Goal: Transaction & Acquisition: Purchase product/service

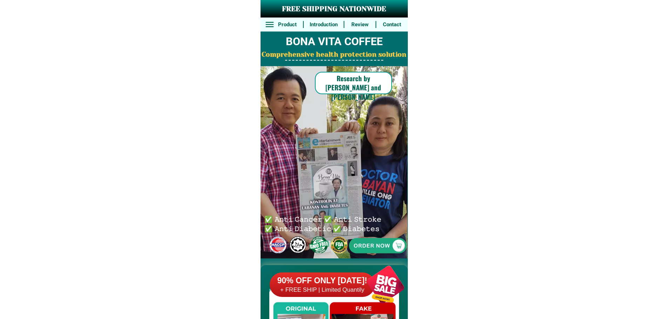
click at [385, 271] on div at bounding box center [385, 284] width 55 height 55
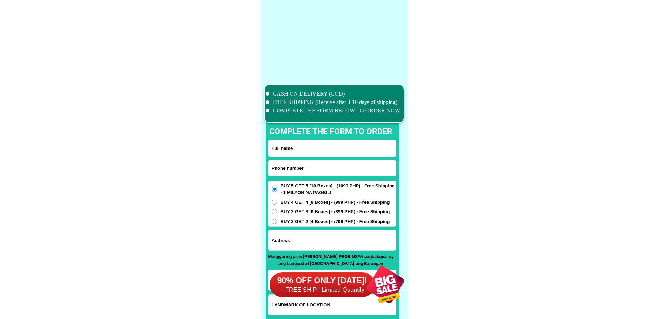
scroll to position [5451, 0]
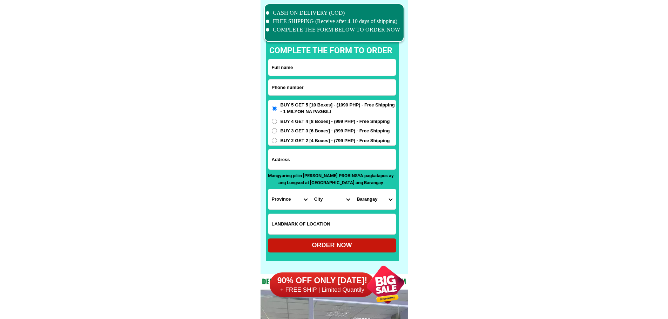
click at [320, 90] on input "Input phone_number" at bounding box center [332, 88] width 128 height 16
paste input "09915721101"
type input "09915721101"
click at [320, 75] on input "Input full_name" at bounding box center [332, 67] width 128 height 16
paste input "[PERSON_NAME]"
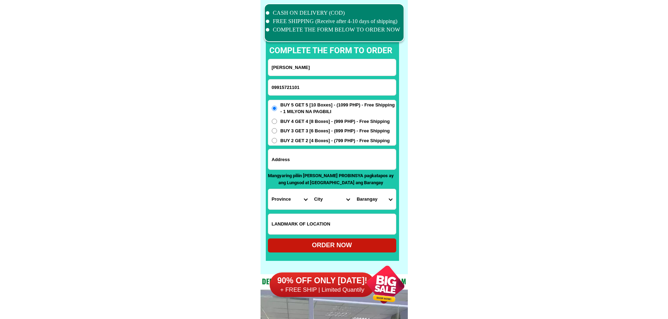
type input "[PERSON_NAME]"
click at [325, 162] on input "Input address" at bounding box center [332, 159] width 128 height 20
paste input "136 Purok2 Barangay Nama Pozorrubio [GEOGRAPHIC_DATA]"
type input "136 Purok2 Barangay Nama Pozorrubio [GEOGRAPHIC_DATA]"
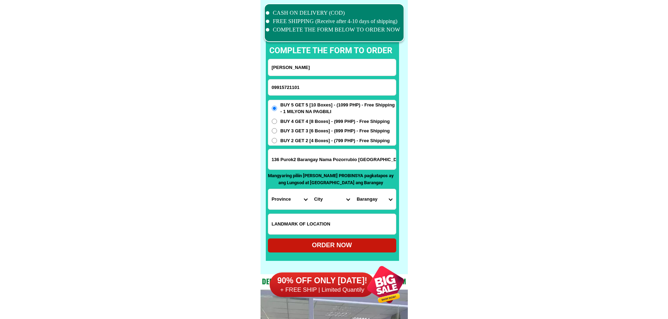
click at [286, 200] on select "Province [GEOGRAPHIC_DATA] [GEOGRAPHIC_DATA] [GEOGRAPHIC_DATA] [GEOGRAPHIC_DATA…" at bounding box center [289, 199] width 42 height 20
select select "63_247"
click at [337, 201] on select "City [GEOGRAPHIC_DATA] [PERSON_NAME][GEOGRAPHIC_DATA]-city [GEOGRAPHIC_DATA] [G…" at bounding box center [332, 199] width 42 height 20
select select "63_247231"
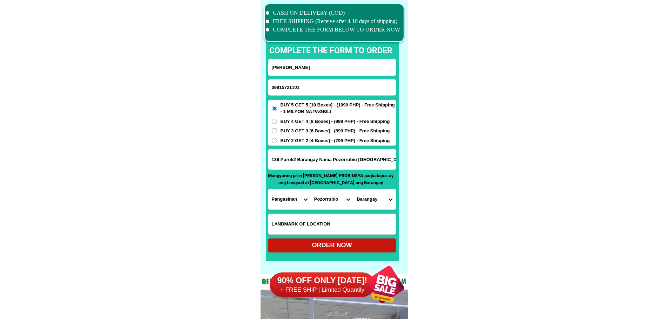
click at [372, 200] on select "[GEOGRAPHIC_DATA] Balacag Banding Bantugan Batakil [GEOGRAPHIC_DATA] Buneg Cabl…" at bounding box center [374, 199] width 42 height 20
select select "63_2472317963"
click at [364, 242] on div "ORDER NOW" at bounding box center [332, 245] width 128 height 9
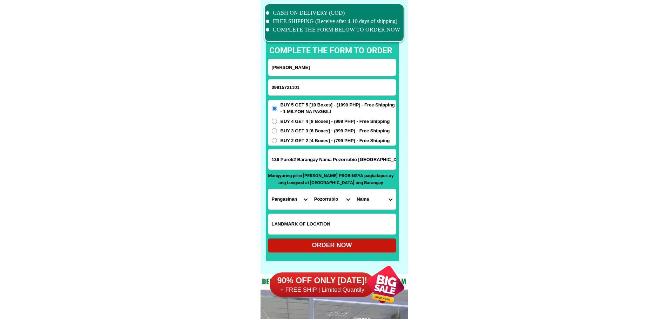
radio input "true"
click at [338, 93] on input "Input phone_number" at bounding box center [332, 88] width 128 height 16
paste input "09979077594"
type input "09979077594"
click at [316, 65] on input "[PERSON_NAME]" at bounding box center [332, 67] width 128 height 16
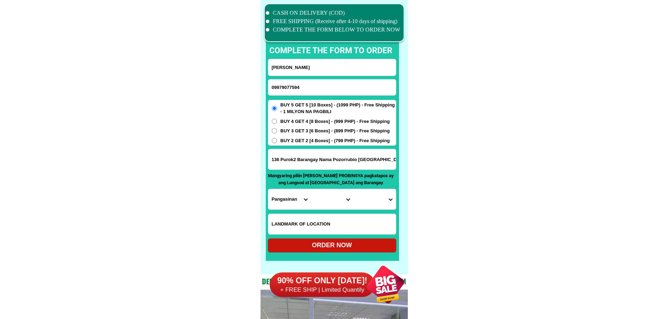
paste input "[PERSON_NAME]"
paste input "Katipunan [PERSON_NAME] [GEOGRAPHIC_DATA]"
type input "[PERSON_NAME] [PERSON_NAME] [GEOGRAPHIC_DATA]"
click at [338, 156] on input "Input address" at bounding box center [332, 159] width 128 height 20
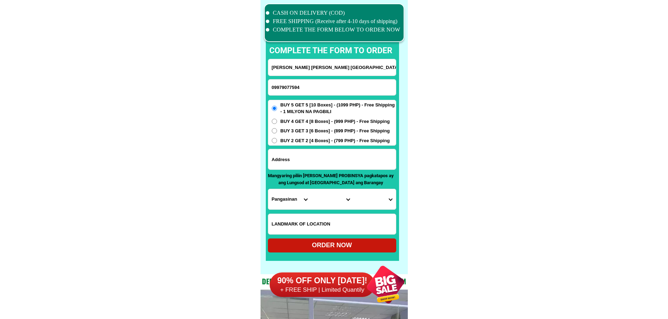
paste input "Katipunan [PERSON_NAME] [GEOGRAPHIC_DATA]"
type input "Katipunan [PERSON_NAME] [GEOGRAPHIC_DATA]"
click at [341, 69] on input "[PERSON_NAME] [PERSON_NAME] [GEOGRAPHIC_DATA]" at bounding box center [332, 67] width 128 height 16
type input "[PERSON_NAME]"
click at [316, 164] on input "Input address" at bounding box center [332, 159] width 128 height 20
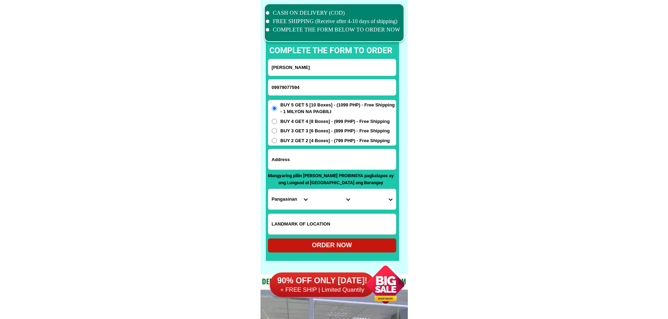
paste input "Katipunan [PERSON_NAME] [GEOGRAPHIC_DATA]"
type input "Katipunan [PERSON_NAME] [GEOGRAPHIC_DATA]"
click at [290, 223] on input "Input LANDMARKOFLOCATION" at bounding box center [332, 224] width 128 height 20
paste input "Barangay katipunan purok [GEOGRAPHIC_DATA]"
type input "Barangay katipunan purok [GEOGRAPHIC_DATA]"
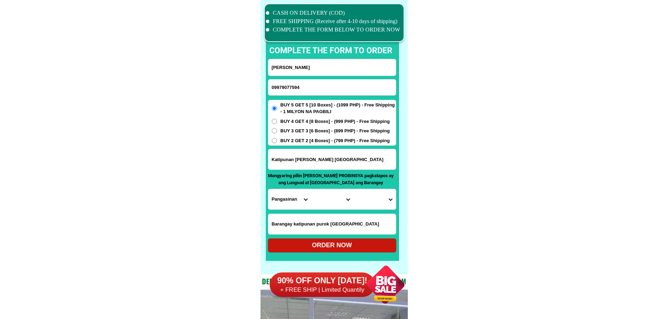
click at [288, 197] on select "Province [GEOGRAPHIC_DATA] [GEOGRAPHIC_DATA] [GEOGRAPHIC_DATA] [GEOGRAPHIC_DATA…" at bounding box center [289, 199] width 42 height 20
select select "63_480"
click at [268, 189] on select "Province [GEOGRAPHIC_DATA] [GEOGRAPHIC_DATA] [GEOGRAPHIC_DATA] [GEOGRAPHIC_DATA…" at bounding box center [289, 199] width 42 height 20
click at [328, 200] on select "City Buug Diplahan [PERSON_NAME] Kabasalan Mabuhay [GEOGRAPHIC_DATA] Naga [GEOG…" at bounding box center [332, 199] width 42 height 20
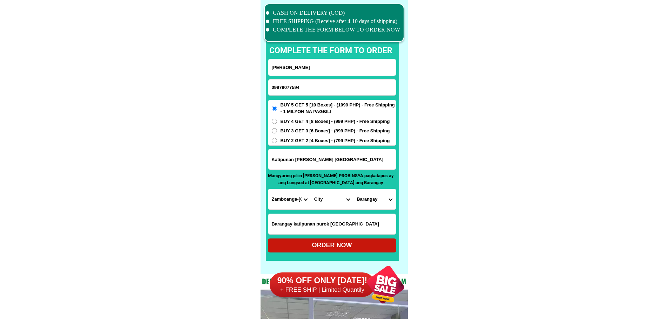
click at [328, 200] on select "City Buug Diplahan [PERSON_NAME] Kabasalan Mabuhay [GEOGRAPHIC_DATA] Naga [GEOG…" at bounding box center [332, 199] width 42 height 20
select select "63_4804759"
drag, startPoint x: 489, startPoint y: 169, endPoint x: 437, endPoint y: 186, distance: 55.1
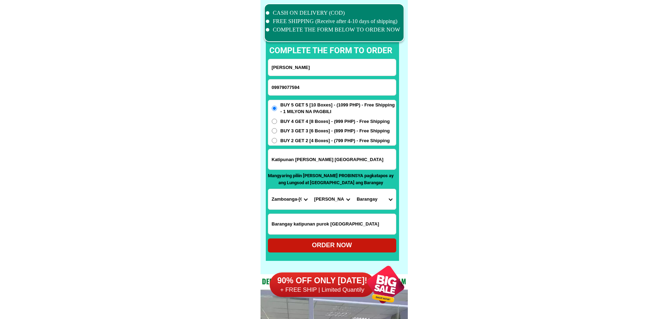
click at [385, 201] on select "Barangay Ali alsree Balansag Calula Casacon Don [PERSON_NAME] Katipunan Kulambu…" at bounding box center [374, 199] width 42 height 20
click at [353, 189] on select "Barangay Ali alsree Balansag Calula Casacon Don [PERSON_NAME] Katipunan Kulambu…" at bounding box center [374, 199] width 42 height 20
click at [382, 201] on select "Barangay Ali alsree Balansag Calula Casacon Don [PERSON_NAME] Katipunan Kulambu…" at bounding box center [374, 199] width 42 height 20
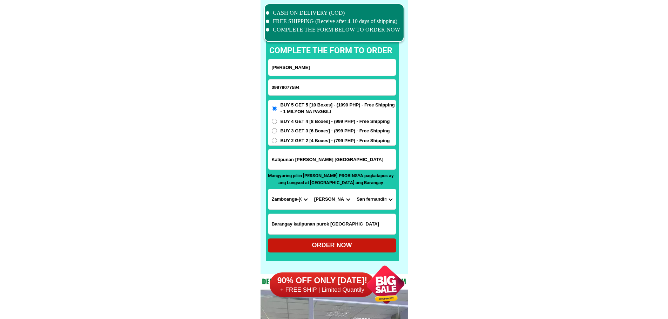
click at [382, 201] on select "Barangay Ali alsree Balansag Calula Casacon Don [PERSON_NAME] Katipunan Kulambu…" at bounding box center [374, 199] width 42 height 20
select select "63_4804759738"
click at [353, 189] on select "Barangay Ali alsree Balansag Calula Casacon Don [PERSON_NAME] Katipunan Kulambu…" at bounding box center [374, 199] width 42 height 20
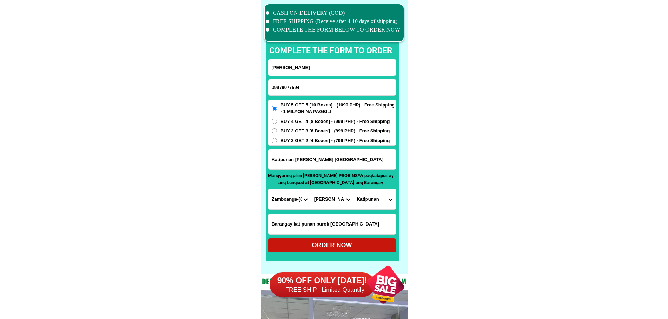
click at [364, 246] on div "ORDER NOW" at bounding box center [332, 245] width 128 height 9
radio input "true"
drag, startPoint x: 322, startPoint y: 95, endPoint x: 319, endPoint y: 91, distance: 4.7
click at [322, 95] on input "Input phone_number" at bounding box center [332, 88] width 128 height 16
paste input "09338694994"
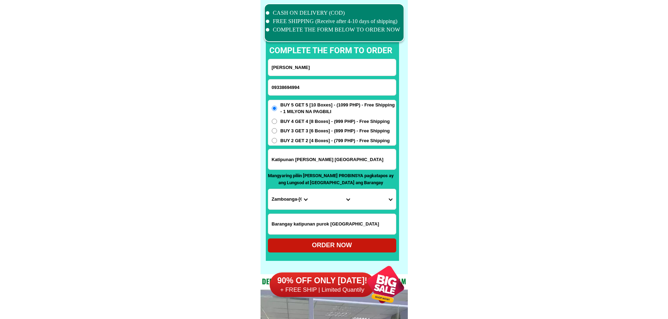
type input "09338694994"
click at [317, 66] on input "Input full_name" at bounding box center [332, 67] width 128 height 16
paste input "[PERSON_NAME]"
type input "[PERSON_NAME]"
click at [321, 163] on input "Input address" at bounding box center [332, 159] width 128 height 20
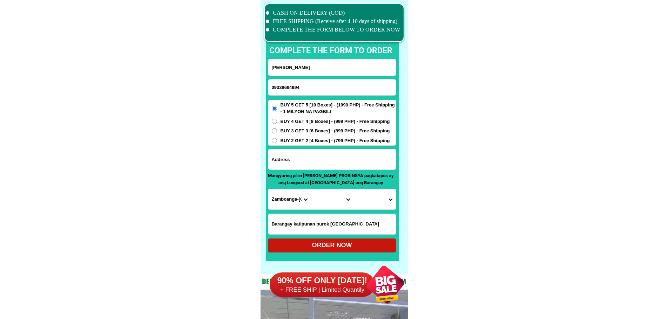
paste input "Urdaneta City 227 Nancayasan Urdaneta City Pam""
type input "Urdaneta City 227 Nancayasan Urdaneta City Pam""
click at [288, 203] on select "Province [GEOGRAPHIC_DATA] [GEOGRAPHIC_DATA] [GEOGRAPHIC_DATA] [GEOGRAPHIC_DATA…" at bounding box center [289, 199] width 42 height 20
click at [320, 197] on select "City [GEOGRAPHIC_DATA]-city [GEOGRAPHIC_DATA] Arayat Bacolor [GEOGRAPHIC_DATA] …" at bounding box center [332, 199] width 42 height 20
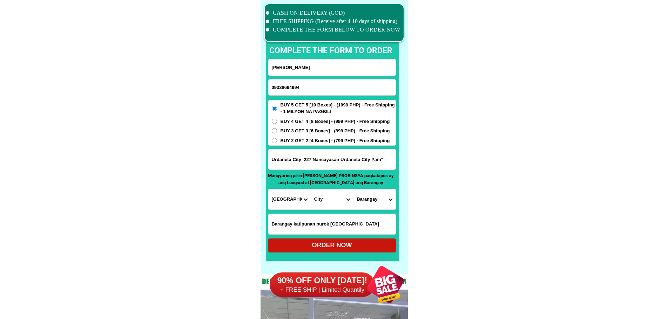
click at [282, 200] on select "Province [GEOGRAPHIC_DATA] [GEOGRAPHIC_DATA] [GEOGRAPHIC_DATA] [GEOGRAPHIC_DATA…" at bounding box center [289, 199] width 42 height 20
select select "63_247"
click at [324, 203] on select "City [GEOGRAPHIC_DATA]-city [GEOGRAPHIC_DATA] Arayat Bacolor [GEOGRAPHIC_DATA] …" at bounding box center [332, 199] width 42 height 20
select select "63_2472688"
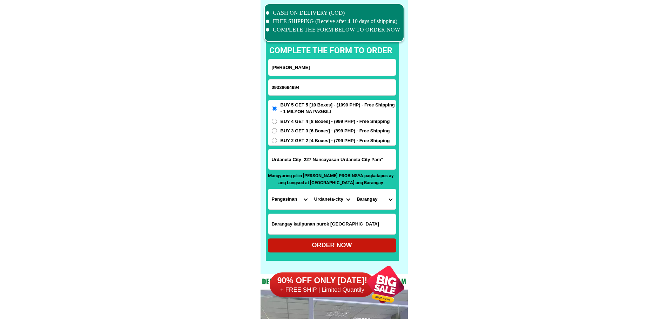
click at [376, 198] on select "[GEOGRAPHIC_DATA][PERSON_NAME] Bolaoen Cabaruan Cabuloan Camanang Camantiles Ca…" at bounding box center [374, 199] width 42 height 20
select select "63_24726881361"
click at [328, 226] on input "Barangay katipunan purok [GEOGRAPHIC_DATA]" at bounding box center [332, 224] width 128 height 20
paste input "abi [PERSON_NAME] Auto Supply"
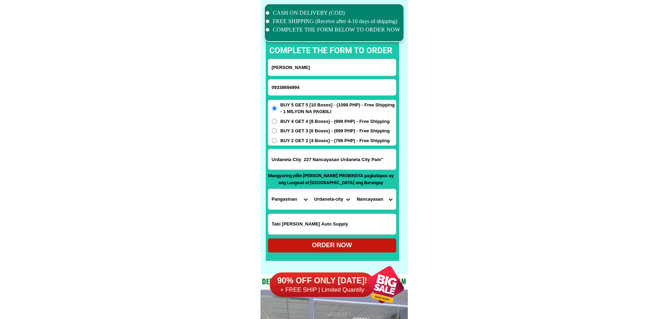
type input "Tabi [PERSON_NAME] Auto Supply"
click at [366, 242] on div "ORDER NOW" at bounding box center [332, 245] width 128 height 9
radio input "true"
click at [331, 85] on input "Input phone_number" at bounding box center [332, 88] width 128 height 16
paste input "09265352505"
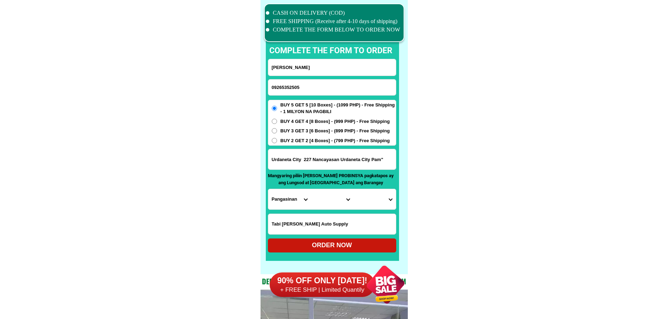
type input "09265352505"
click at [363, 77] on form "[PERSON_NAME] 09265352505 ORDER NOW [GEOGRAPHIC_DATA] 227 [GEOGRAPHIC_DATA] [GE…" at bounding box center [332, 156] width 128 height 194
click at [362, 69] on input "[PERSON_NAME]" at bounding box center [332, 67] width 128 height 16
paste input "[PERSON_NAME]""
type input "[PERSON_NAME]"
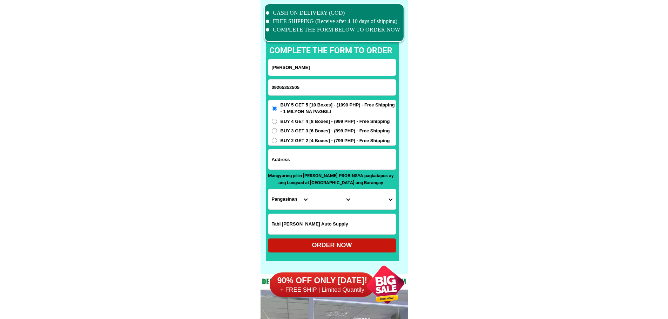
click at [346, 166] on input "Input address" at bounding box center [332, 159] width 128 height 20
paste input "Hingatungan Silago Southern Leyte"
type input "Hingatungan Silago Southern Leyte"
click at [337, 228] on input "Input LANDMARKOFLOCATION" at bounding box center [332, 224] width 128 height 20
paste input "Near [GEOGRAPHIC_DATA]"
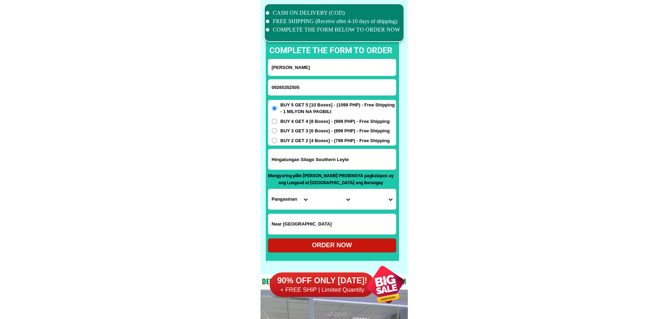
type input "Near [GEOGRAPHIC_DATA]"
click at [285, 197] on select "Province [GEOGRAPHIC_DATA] [GEOGRAPHIC_DATA] [GEOGRAPHIC_DATA] [GEOGRAPHIC_DATA…" at bounding box center [289, 199] width 42 height 20
select select "63_976"
click at [321, 200] on select "City Anahawan Hinunangan [PERSON_NAME][GEOGRAPHIC_DATA][GEOGRAPHIC_DATA] Maasin…" at bounding box center [332, 199] width 42 height 20
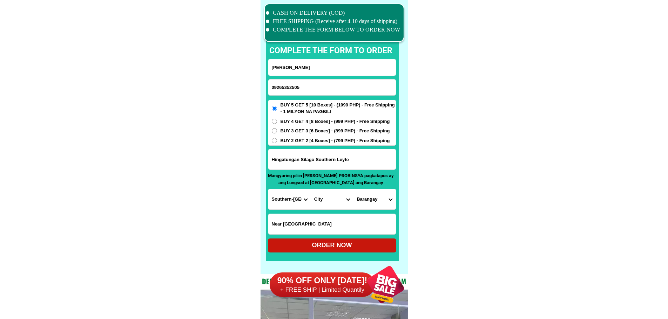
select select "63_9764300"
click at [377, 200] on select "Barangay Balagawan Catmon Hingatungan [PERSON_NAME] Katipunan Laguma Mercedes P…" at bounding box center [374, 199] width 42 height 20
select select "63_97643008009"
drag, startPoint x: 478, startPoint y: 220, endPoint x: 439, endPoint y: 231, distance: 40.7
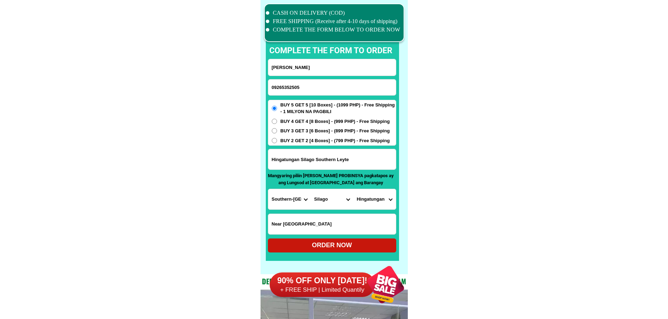
click at [345, 250] on div "ORDER NOW" at bounding box center [332, 245] width 128 height 9
radio input "true"
paste input "09535071600"
click at [316, 87] on input "Input phone_number" at bounding box center [332, 88] width 128 height 16
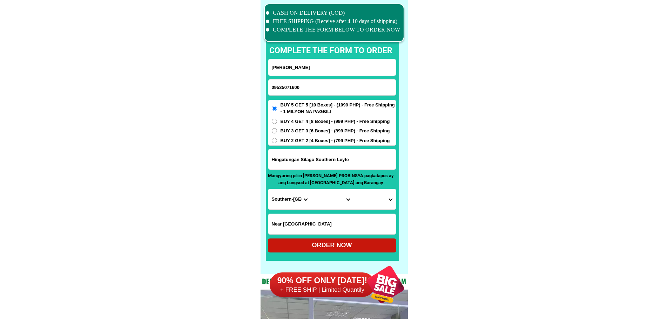
type input "09535071600"
click at [331, 64] on input "Input full_name" at bounding box center [332, 67] width 128 height 16
paste input "Ardianita Meca"
type input "Ardianita Meca"
drag, startPoint x: 319, startPoint y: 155, endPoint x: 323, endPoint y: 156, distance: 4.2
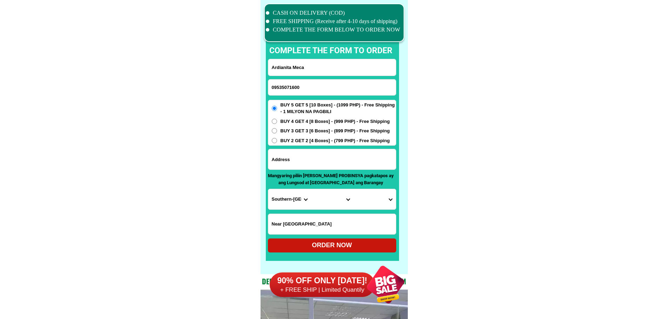
click at [319, 155] on input "Input address" at bounding box center [332, 159] width 128 height 20
paste input "Guba Cogon [PERSON_NAME] purok 3 setio guba cogon [PERSON_NAME]"
type input "Guba Cogon [PERSON_NAME] purok 3 setio guba cogon [PERSON_NAME]"
drag, startPoint x: 372, startPoint y: 163, endPoint x: 437, endPoint y: 165, distance: 65.6
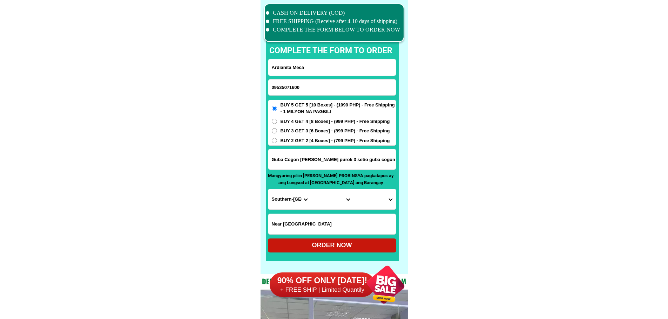
click at [357, 157] on input "Guba Cogon [PERSON_NAME] purok 3 setio guba cogon [PERSON_NAME]" at bounding box center [332, 159] width 128 height 20
click at [365, 164] on input "Guba Cogon [PERSON_NAME] purok 3 setio guba cogon [PERSON_NAME]" at bounding box center [332, 159] width 128 height 20
drag, startPoint x: 274, startPoint y: 206, endPoint x: 279, endPoint y: 203, distance: 6.1
click at [274, 206] on select "Province [GEOGRAPHIC_DATA] [GEOGRAPHIC_DATA] [GEOGRAPHIC_DATA] [GEOGRAPHIC_DATA…" at bounding box center [289, 199] width 42 height 20
select select "63_8"
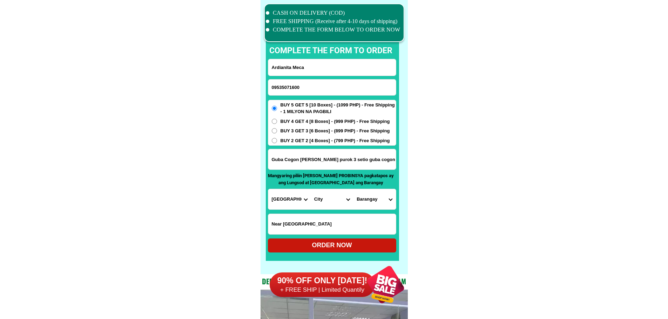
click at [319, 201] on select "City Alcoy [GEOGRAPHIC_DATA] [GEOGRAPHIC_DATA] [GEOGRAPHIC_DATA] [GEOGRAPHIC_DA…" at bounding box center [332, 199] width 42 height 20
select select "63_83522"
click at [311, 189] on select "City Alcoy [GEOGRAPHIC_DATA] [GEOGRAPHIC_DATA] [GEOGRAPHIC_DATA] [GEOGRAPHIC_DA…" at bounding box center [332, 199] width 42 height 20
click at [370, 204] on select "[GEOGRAPHIC_DATA] Binaliw Cabungahan [PERSON_NAME] Cahumayan Cambanay Cambubho …" at bounding box center [374, 199] width 42 height 20
select select "63_83522869"
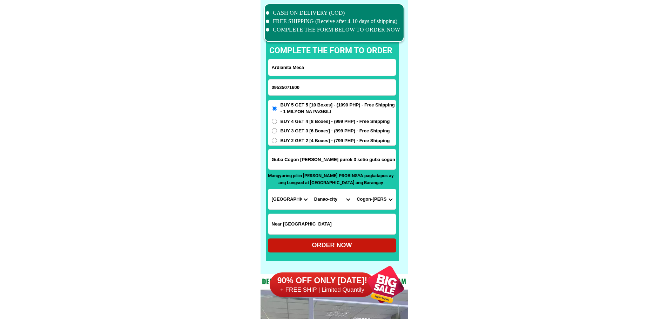
drag, startPoint x: 471, startPoint y: 217, endPoint x: 457, endPoint y: 224, distance: 16.0
click at [353, 249] on div "ORDER NOW" at bounding box center [332, 245] width 128 height 9
radio input "true"
click at [308, 93] on input "Input phone_number" at bounding box center [332, 88] width 128 height 16
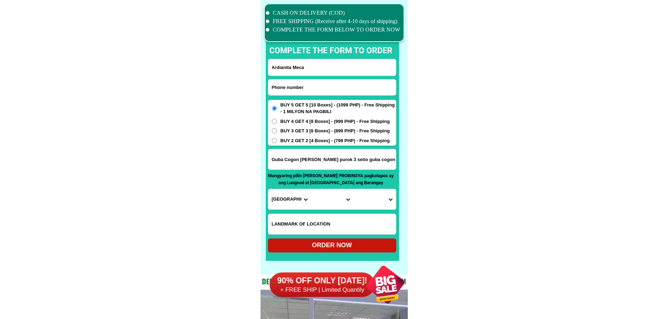
paste input "09762814484"
type input "09762814484"
paste input "[PERSON_NAME]"
click at [335, 72] on input "Input full_name" at bounding box center [332, 67] width 128 height 16
type input "[PERSON_NAME]"
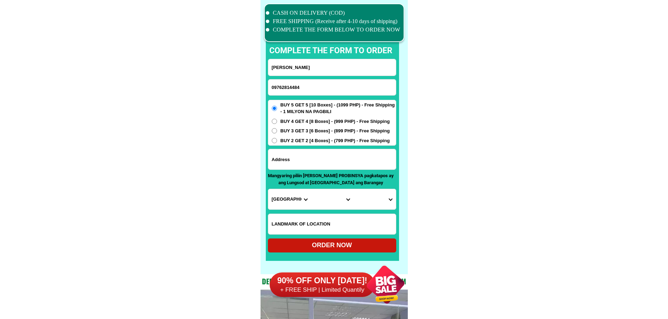
click at [330, 162] on input "Input address" at bounding box center [332, 159] width 128 height 20
paste input "[STREET_ADDRESS][PERSON_NAME]"
type input "[STREET_ADDRESS][PERSON_NAME]"
click at [290, 202] on select "Province [GEOGRAPHIC_DATA] [GEOGRAPHIC_DATA] [GEOGRAPHIC_DATA] [GEOGRAPHIC_DATA…" at bounding box center [289, 199] width 42 height 20
select select "63_779"
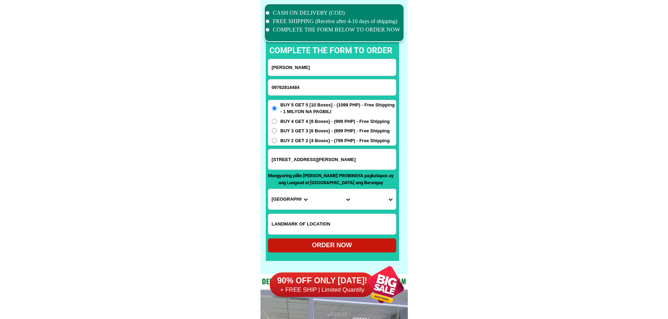
click at [268, 189] on select "Province [GEOGRAPHIC_DATA] [GEOGRAPHIC_DATA] [GEOGRAPHIC_DATA] [GEOGRAPHIC_DATA…" at bounding box center [289, 199] width 42 height 20
click at [331, 198] on select "City [GEOGRAPHIC_DATA]-city [GEOGRAPHIC_DATA] Arayat Bacolor [GEOGRAPHIC_DATA] …" at bounding box center [332, 199] width 42 height 20
select select "63_7799308"
click at [365, 202] on select "Barangay [PERSON_NAME] del [PERSON_NAME] Anunas Balibago Capaya [PERSON_NAME] C…" at bounding box center [374, 199] width 42 height 20
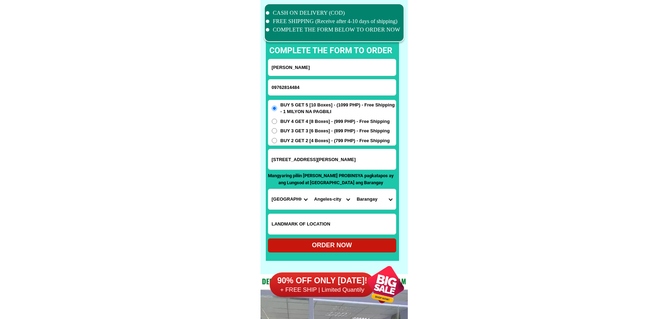
select select "63_77993083756"
drag, startPoint x: 432, startPoint y: 216, endPoint x: 404, endPoint y: 234, distance: 34.2
click at [354, 249] on div "ORDER NOW" at bounding box center [332, 245] width 128 height 9
radio input "true"
